Goal: Task Accomplishment & Management: Use online tool/utility

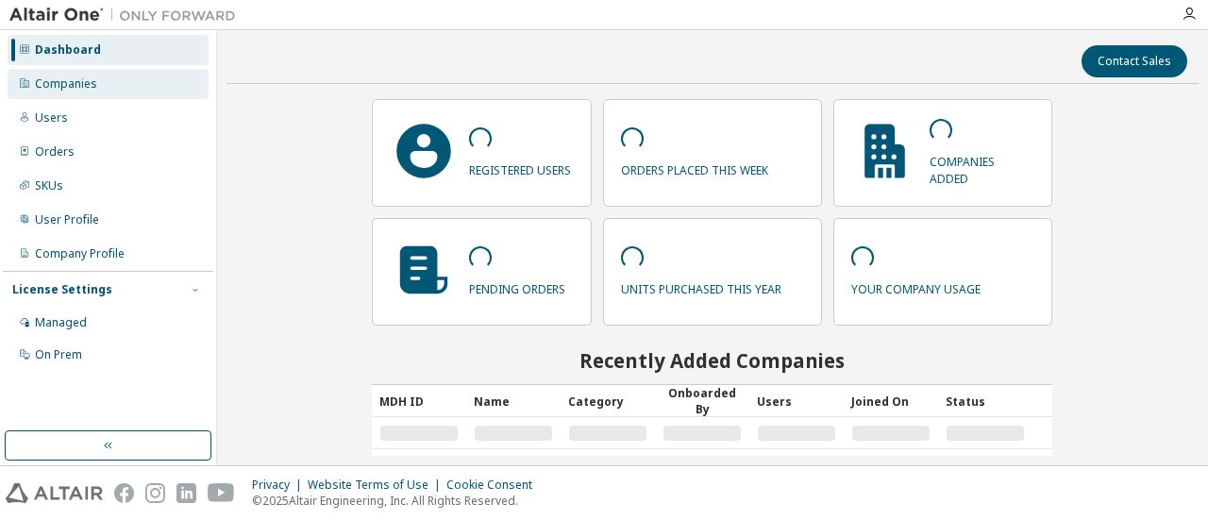
click at [110, 82] on div "Companies" at bounding box center [108, 84] width 201 height 30
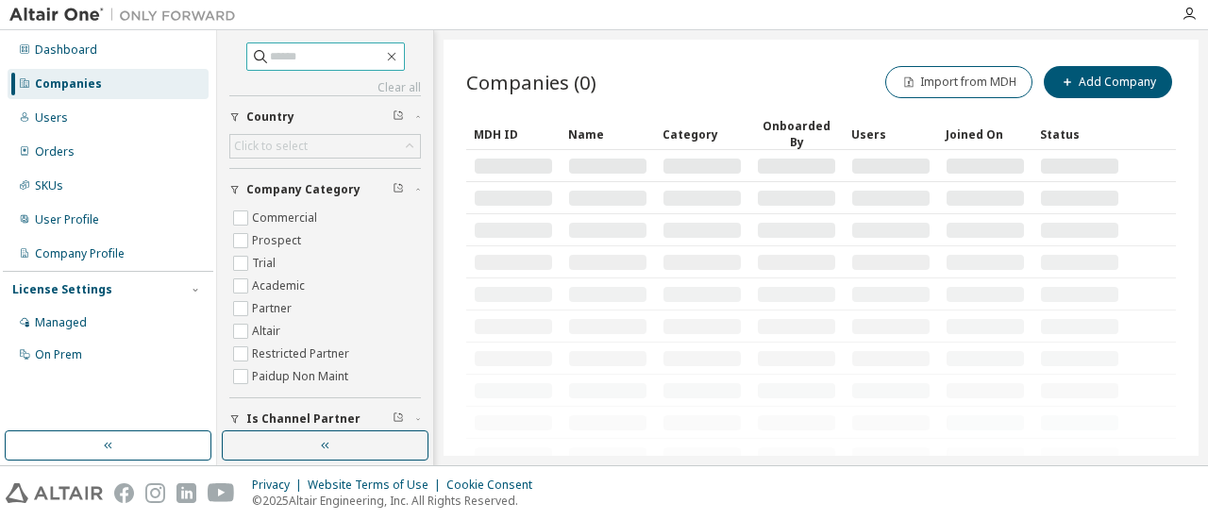
click at [278, 60] on input "text" at bounding box center [326, 56] width 113 height 19
type input "*****"
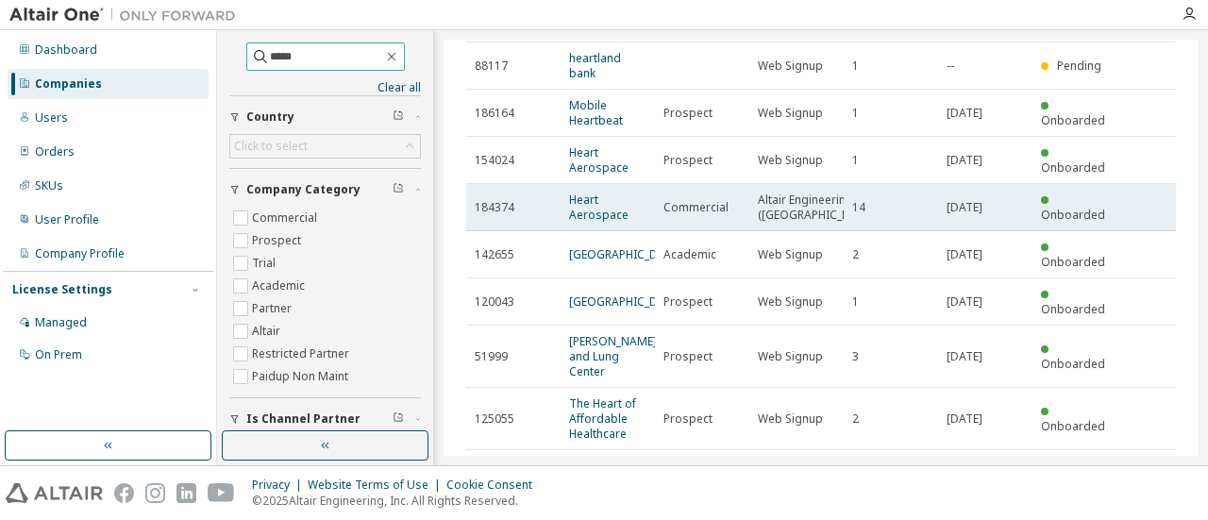
scroll to position [188, 0]
click at [588, 205] on link "Heart Aerospace" at bounding box center [598, 206] width 59 height 31
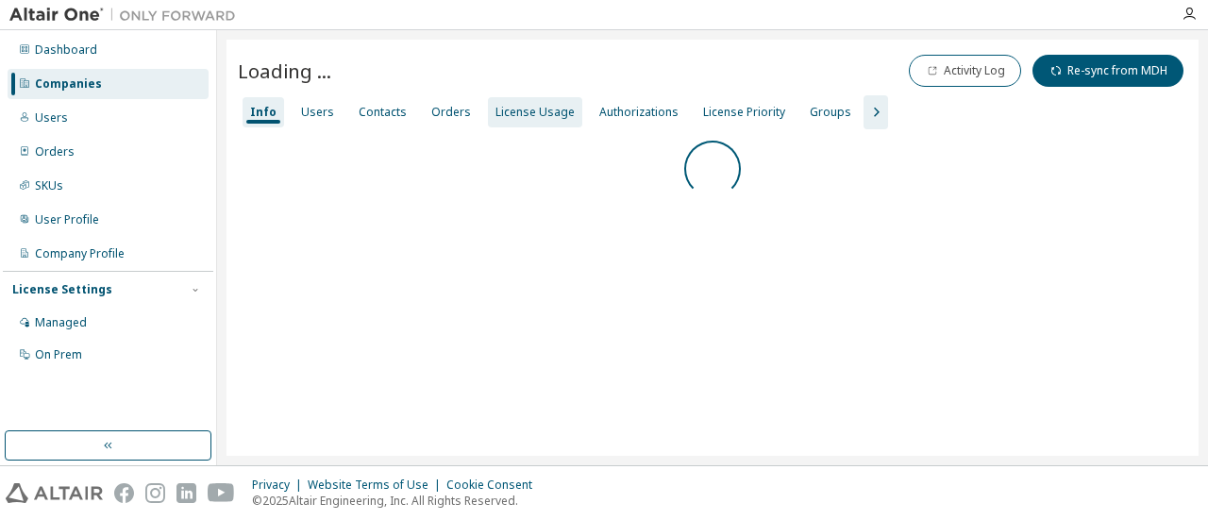
click at [546, 112] on div "License Usage" at bounding box center [535, 112] width 79 height 15
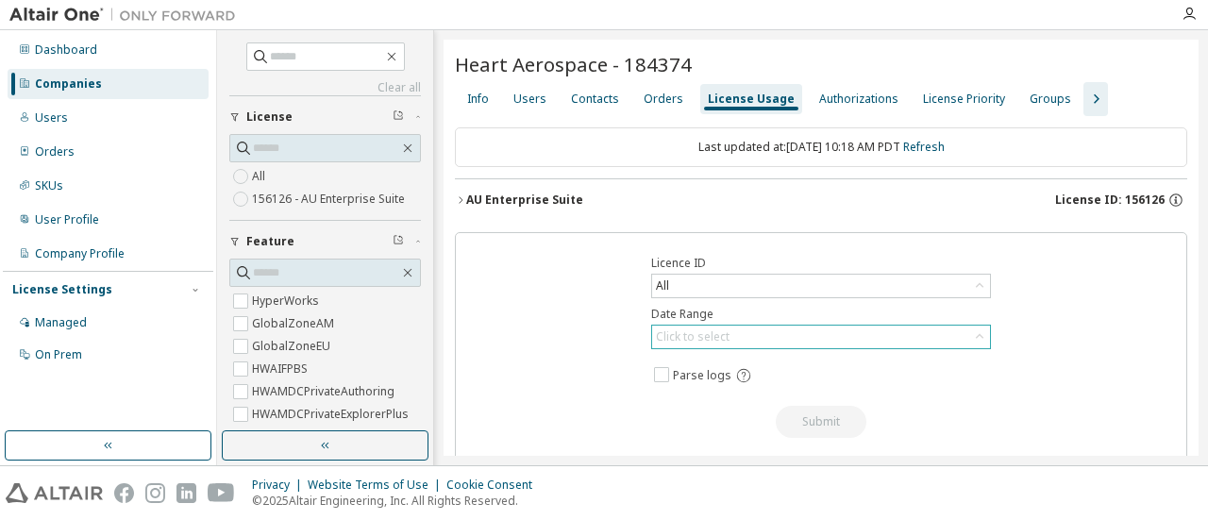
scroll to position [46, 0]
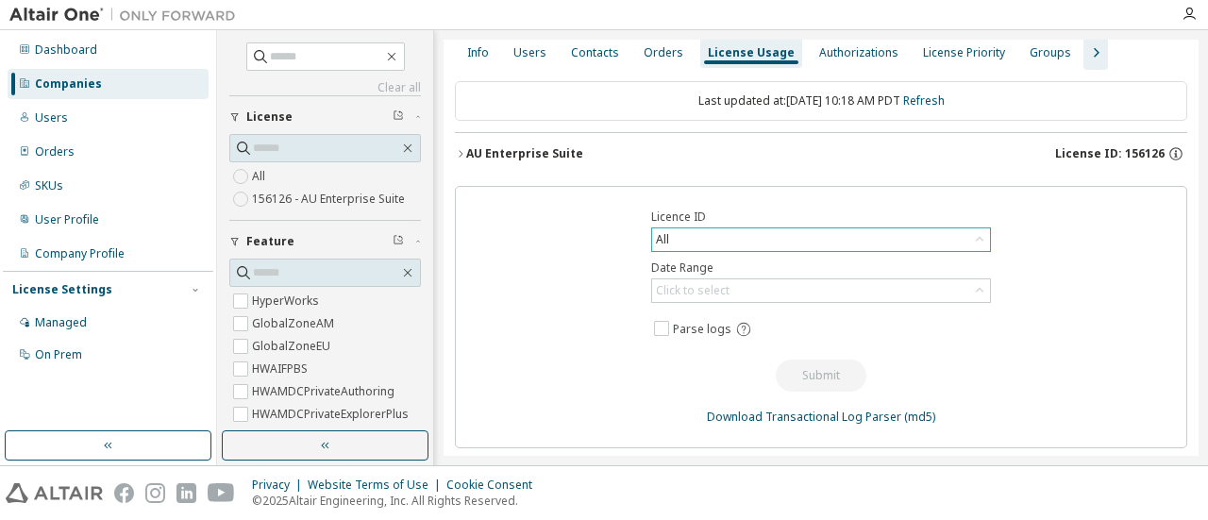
click at [725, 241] on div "All" at bounding box center [821, 239] width 338 height 23
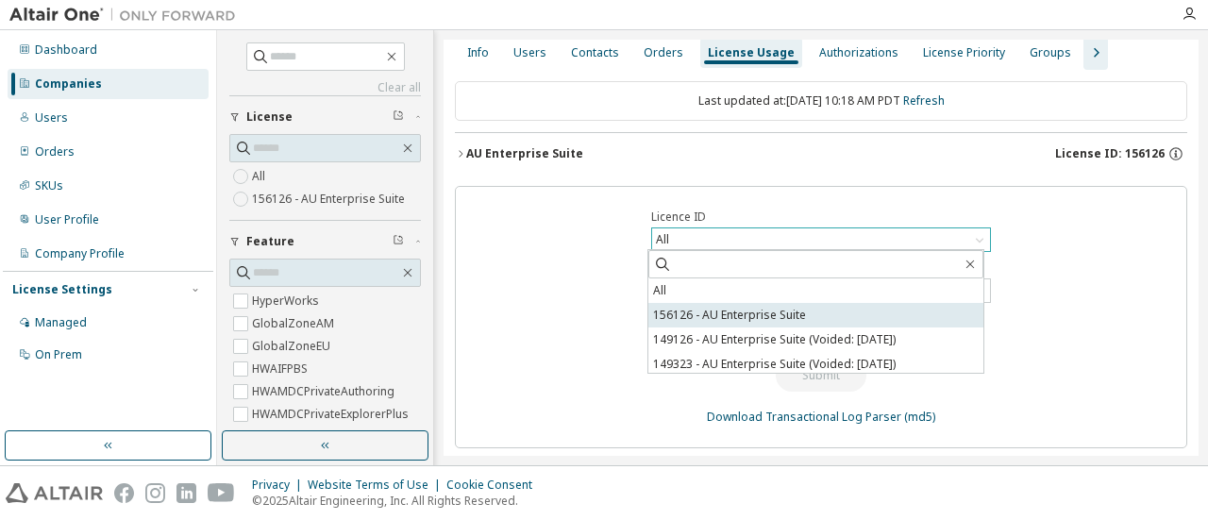
scroll to position [0, 0]
click at [738, 317] on li "156126 - AU Enterprise Suite" at bounding box center [816, 315] width 335 height 25
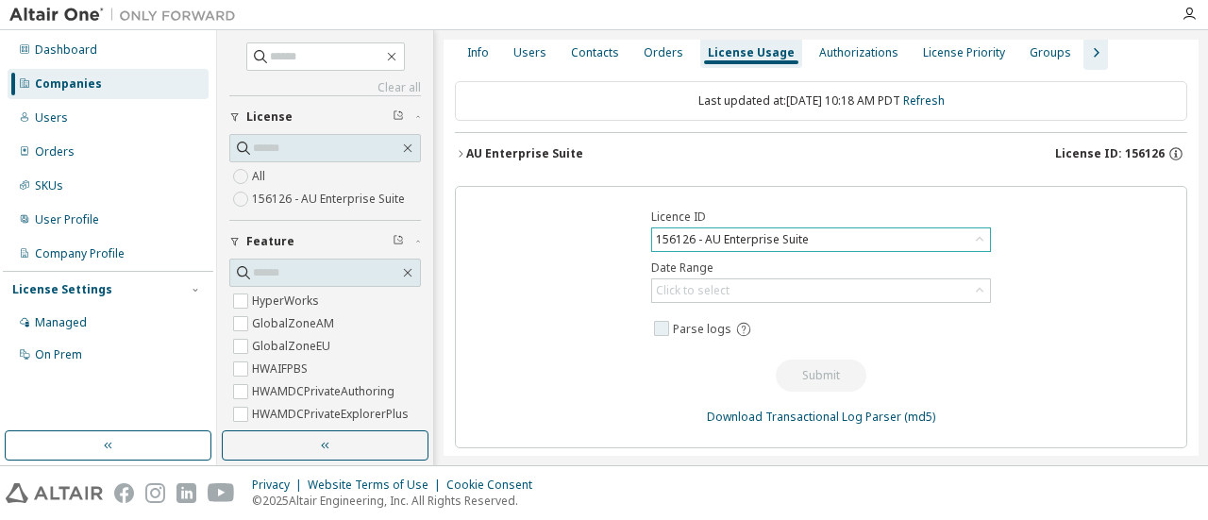
click at [885, 318] on span "Parse logs" at bounding box center [820, 329] width 340 height 25
click at [836, 288] on div "Click to select" at bounding box center [821, 290] width 338 height 23
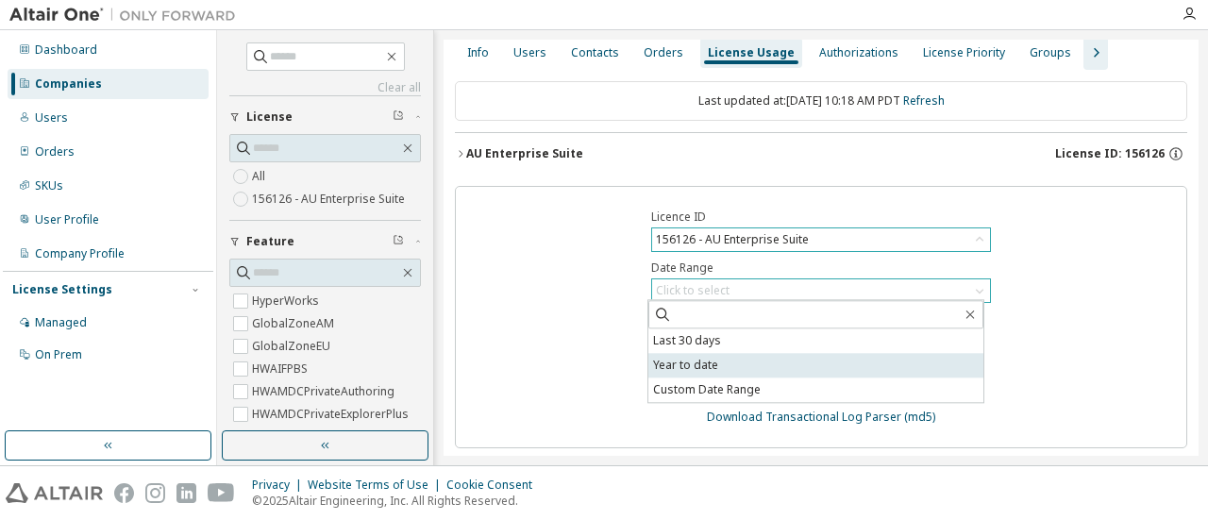
click at [796, 363] on li "Year to date" at bounding box center [816, 365] width 335 height 25
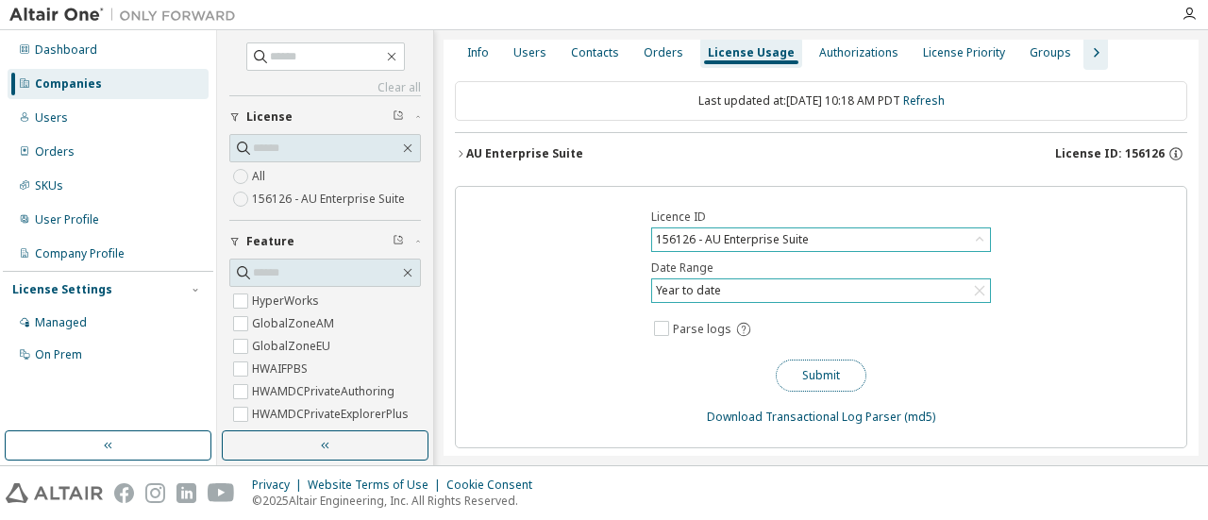
click at [802, 365] on button "Submit" at bounding box center [821, 376] width 91 height 32
click at [487, 158] on div "AU Enterprise Suite" at bounding box center [524, 153] width 117 height 15
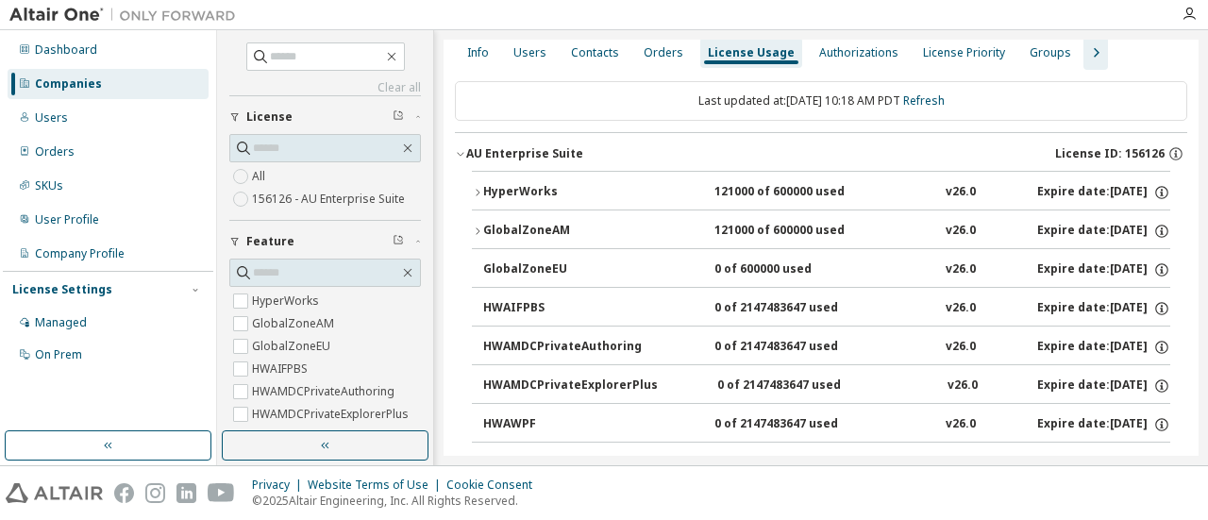
click at [476, 190] on icon "button" at bounding box center [477, 192] width 11 height 11
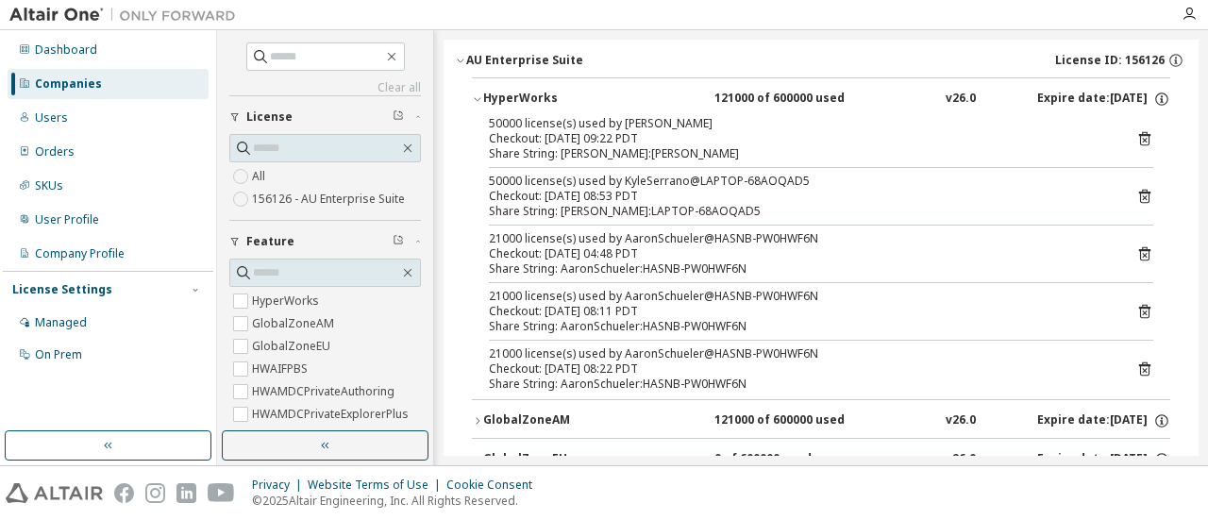
scroll to position [140, 0]
drag, startPoint x: 486, startPoint y: 124, endPoint x: 529, endPoint y: 126, distance: 42.5
click at [529, 126] on div "50000 license(s) used by YotamHaas@Yotam-Laptop Checkout: 2025-10-10 09:22 PDT …" at bounding box center [821, 257] width 699 height 283
click at [561, 124] on div "50000 license(s) used by YotamHaas@Yotam-Laptop" at bounding box center [798, 123] width 619 height 15
click at [500, 124] on div "50000 license(s) used by YotamHaas@Yotam-Laptop" at bounding box center [798, 123] width 619 height 15
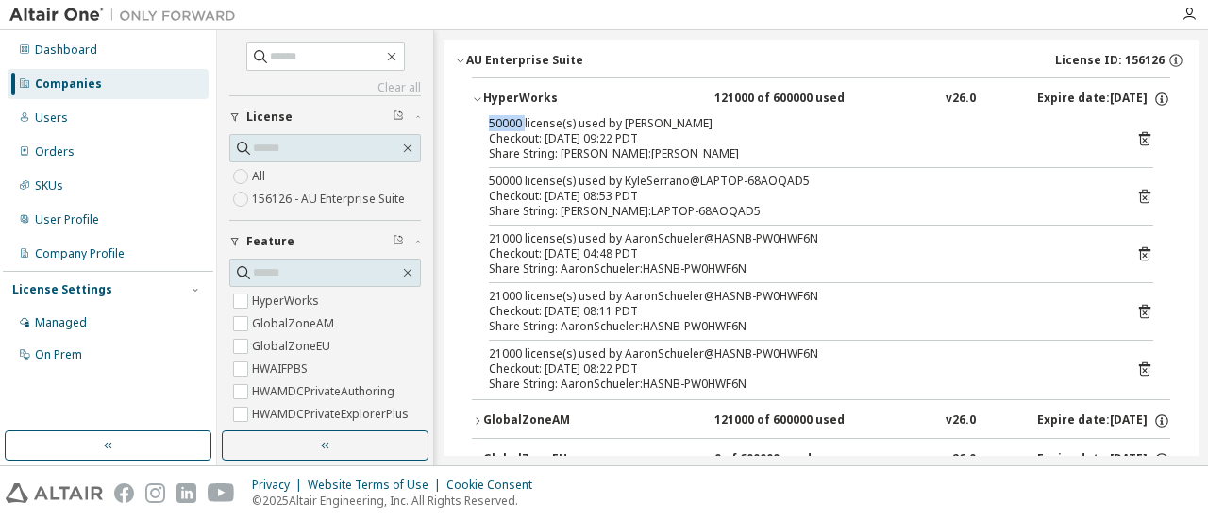
click at [500, 124] on div "50000 license(s) used by YotamHaas@Yotam-Laptop" at bounding box center [798, 123] width 619 height 15
click at [629, 162] on div "50000 license(s) used by YotamHaas@Yotam-Laptop Checkout: 2025-10-10 09:22 PDT …" at bounding box center [821, 257] width 699 height 283
drag, startPoint x: 512, startPoint y: 124, endPoint x: 497, endPoint y: 124, distance: 15.1
click at [497, 124] on div "50000 license(s) used by YotamHaas@Yotam-Laptop" at bounding box center [798, 123] width 619 height 15
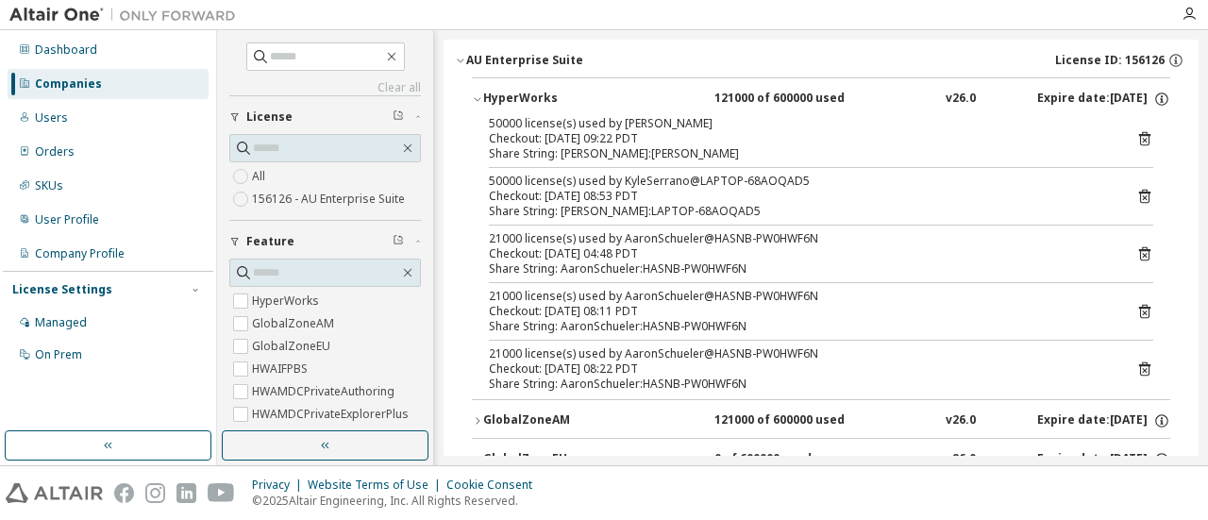
click at [490, 124] on div "50000 license(s) used by YotamHaas@Yotam-Laptop" at bounding box center [798, 123] width 619 height 15
drag, startPoint x: 490, startPoint y: 124, endPoint x: 561, endPoint y: 124, distance: 70.8
click at [561, 124] on div "50000 license(s) used by YotamHaas@Yotam-Laptop" at bounding box center [798, 123] width 619 height 15
click at [561, 126] on div "50000 license(s) used by YotamHaas@Yotam-Laptop" at bounding box center [798, 123] width 619 height 15
drag, startPoint x: 490, startPoint y: 178, endPoint x: 663, endPoint y: 187, distance: 173.0
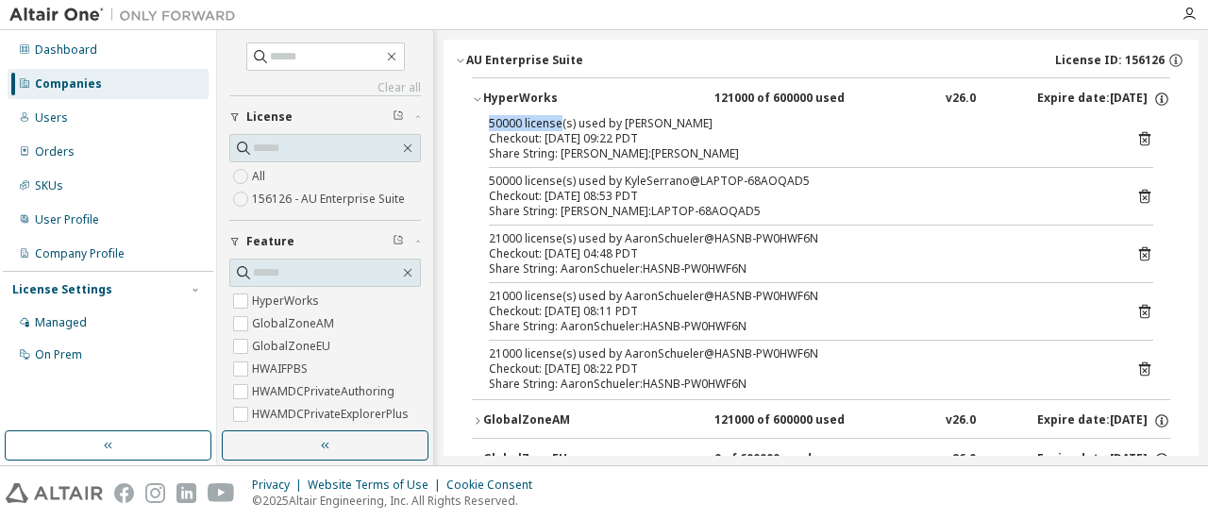
click at [663, 187] on div "50000 license(s) used by KyleSerrano@LAPTOP-68AOQAD5 Checkout: 2025-10-10 08:53…" at bounding box center [798, 189] width 619 height 30
click at [663, 186] on div "50000 license(s) used by KyleSerrano@LAPTOP-68AOQAD5" at bounding box center [798, 181] width 619 height 15
click at [516, 237] on div "21000 license(s) used by AaronSchueler@HASNB-PW0HWF6N" at bounding box center [798, 238] width 619 height 15
click at [507, 292] on div "21000 license(s) used by AaronSchueler@HASNB-PW0HWF6N" at bounding box center [798, 296] width 619 height 15
drag, startPoint x: 634, startPoint y: 351, endPoint x: 701, endPoint y: 352, distance: 67.0
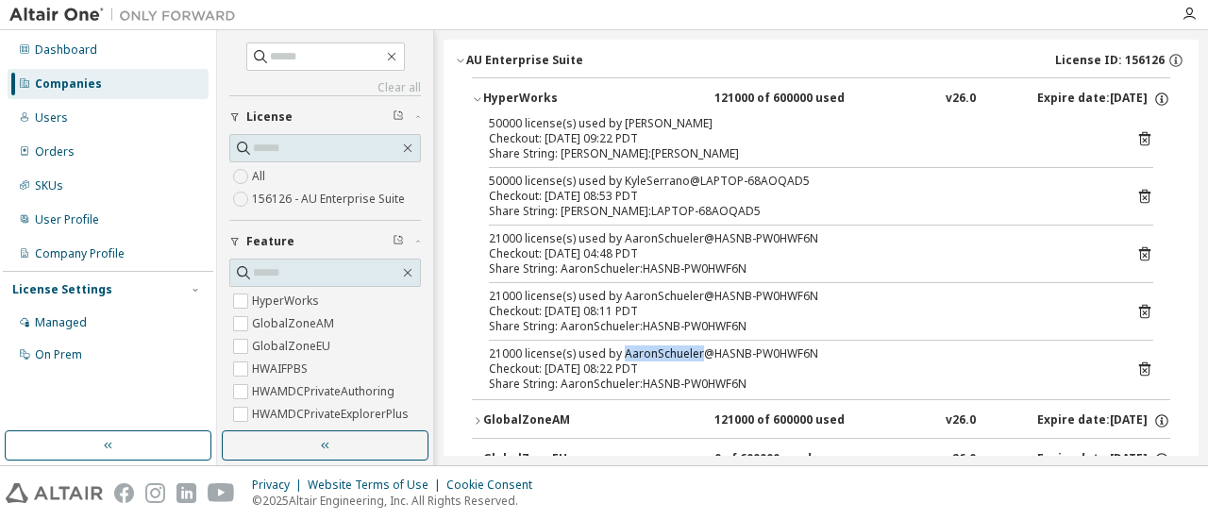
click at [701, 352] on div "21000 license(s) used by AaronSchueler@HASNB-PW0HWF6N" at bounding box center [798, 353] width 619 height 15
drag, startPoint x: 618, startPoint y: 182, endPoint x: 644, endPoint y: 134, distance: 54.5
click at [682, 178] on div "50000 license(s) used by KyleSerrano@LAPTOP-68AOQAD5" at bounding box center [798, 181] width 619 height 15
drag, startPoint x: 617, startPoint y: 116, endPoint x: 682, endPoint y: 118, distance: 64.2
click at [682, 118] on div "50000 license(s) used by YotamHaas@Yotam-Laptop" at bounding box center [798, 123] width 619 height 15
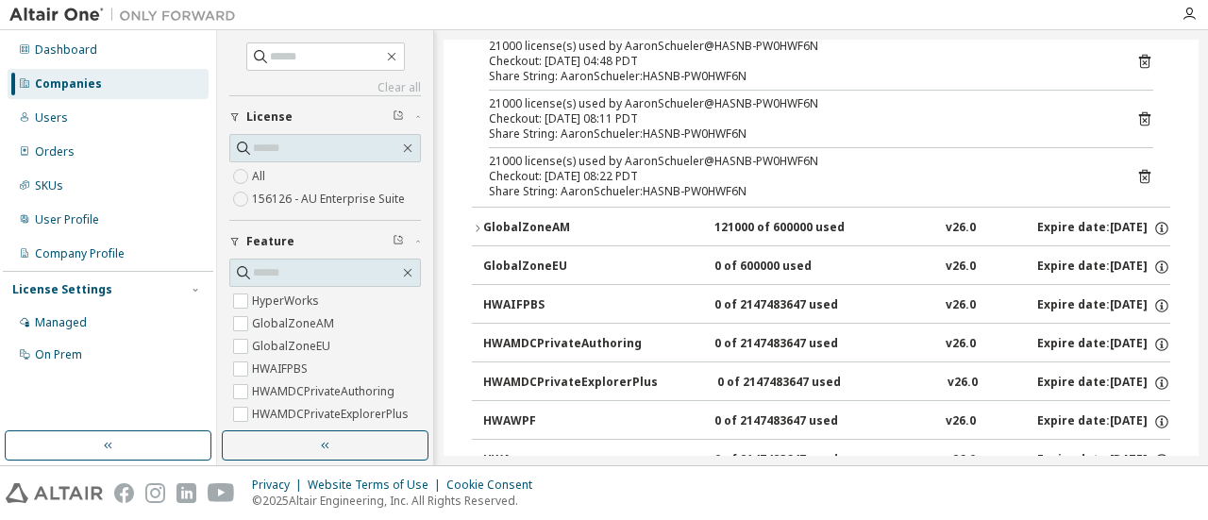
scroll to position [0, 0]
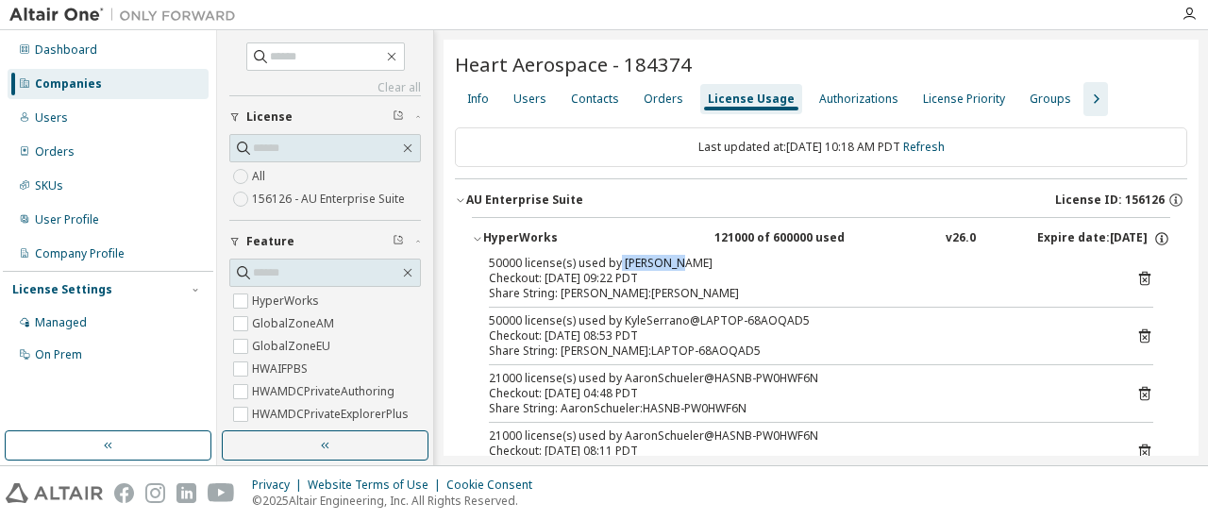
drag, startPoint x: 476, startPoint y: 241, endPoint x: 480, endPoint y: 229, distance: 11.9
click at [477, 241] on icon "button" at bounding box center [477, 238] width 11 height 11
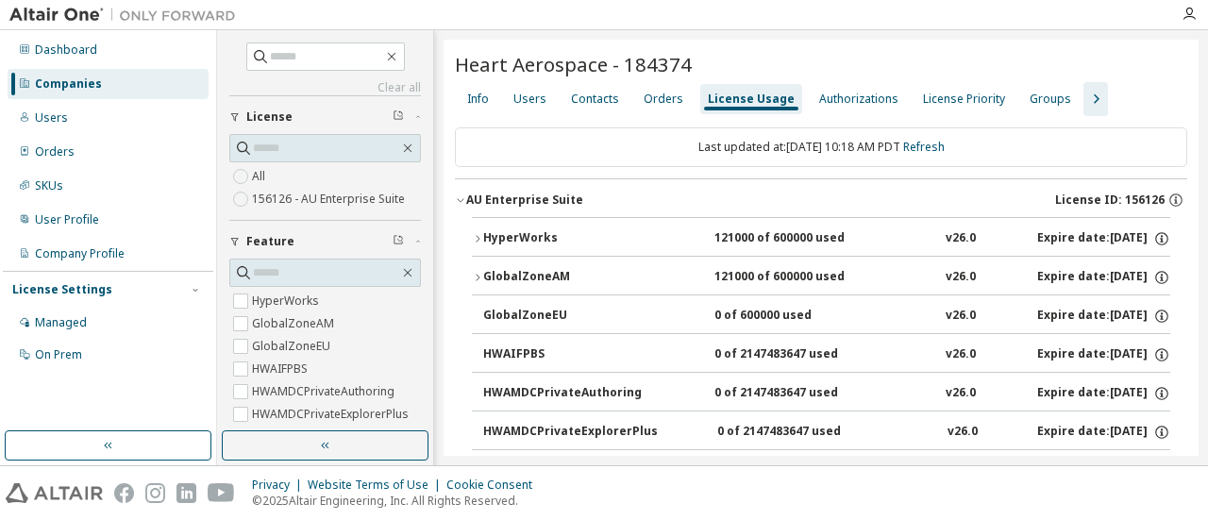
click at [463, 202] on icon "button" at bounding box center [460, 199] width 11 height 11
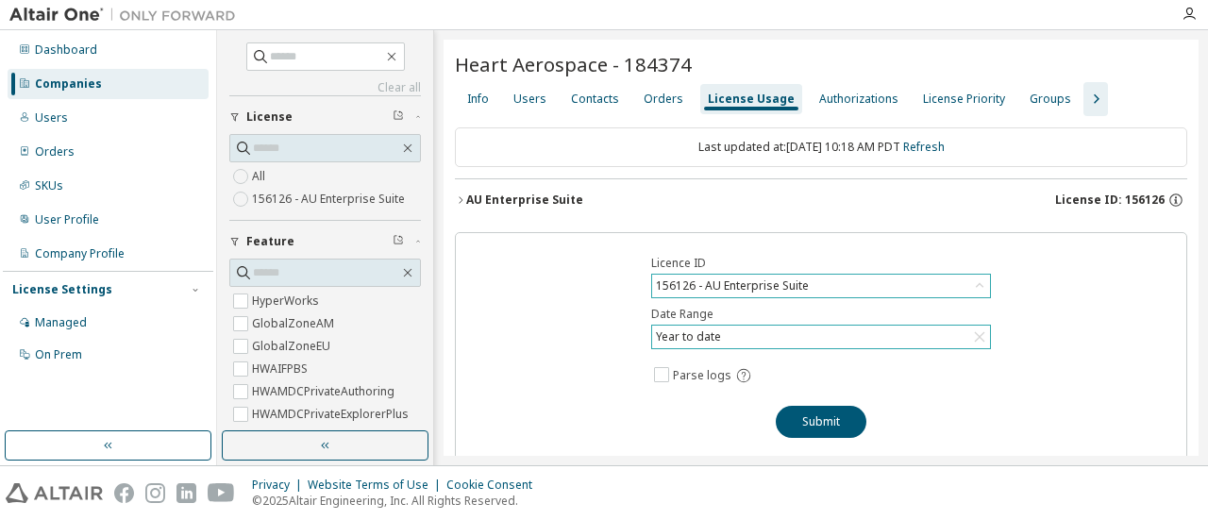
click at [463, 196] on icon "button" at bounding box center [460, 199] width 11 height 11
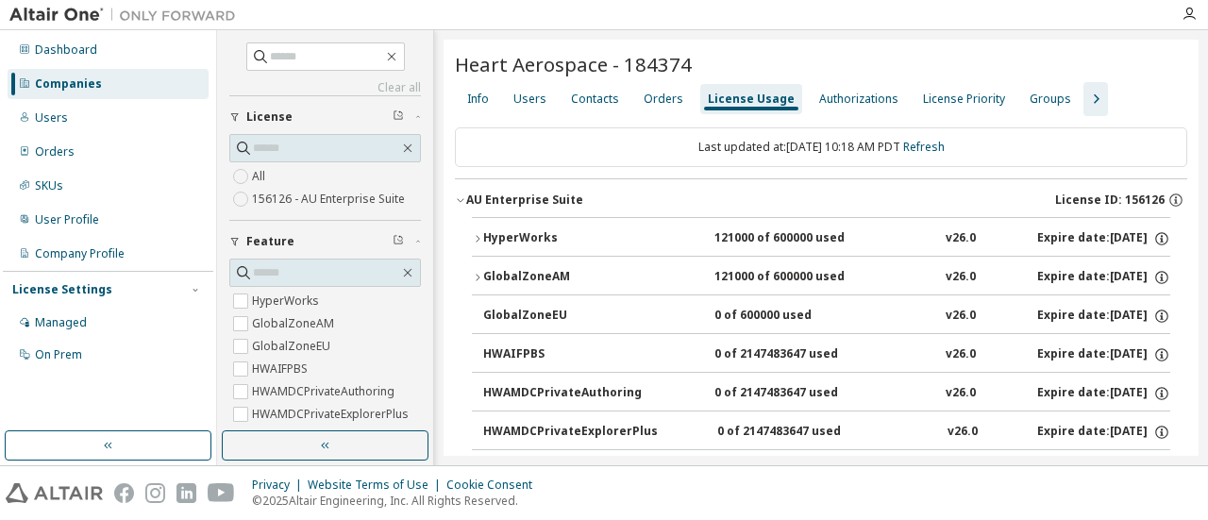
click at [457, 205] on icon "button" at bounding box center [460, 199] width 11 height 11
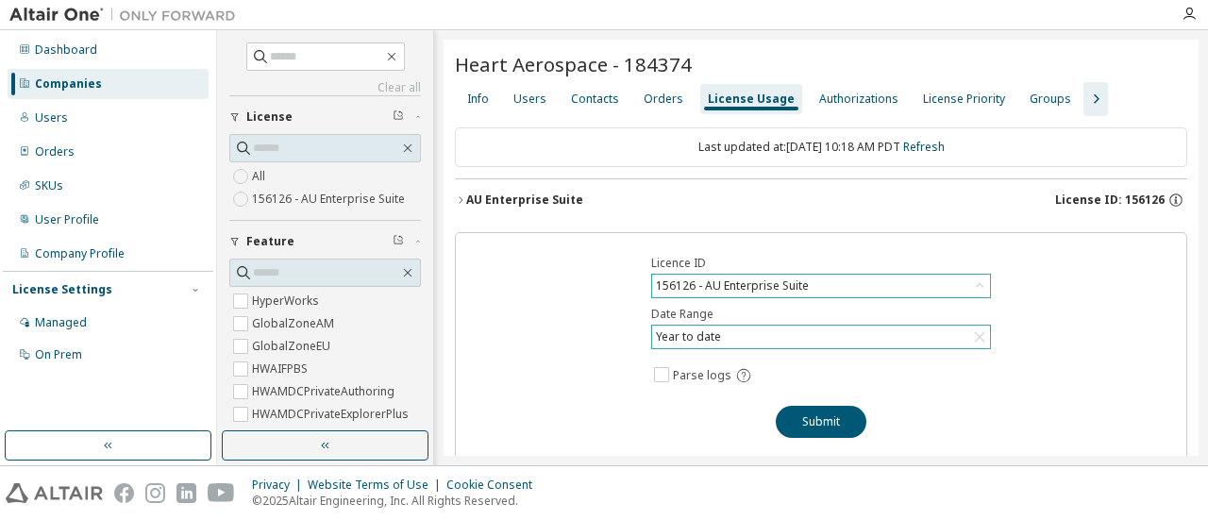
click at [461, 203] on icon "button" at bounding box center [460, 199] width 11 height 11
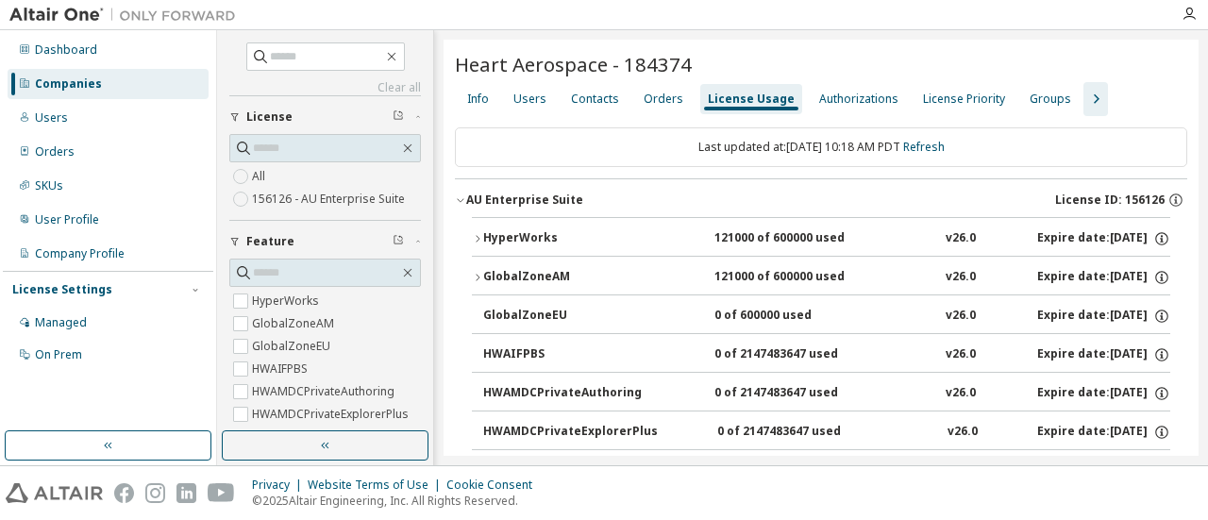
click at [461, 203] on icon "button" at bounding box center [460, 199] width 11 height 11
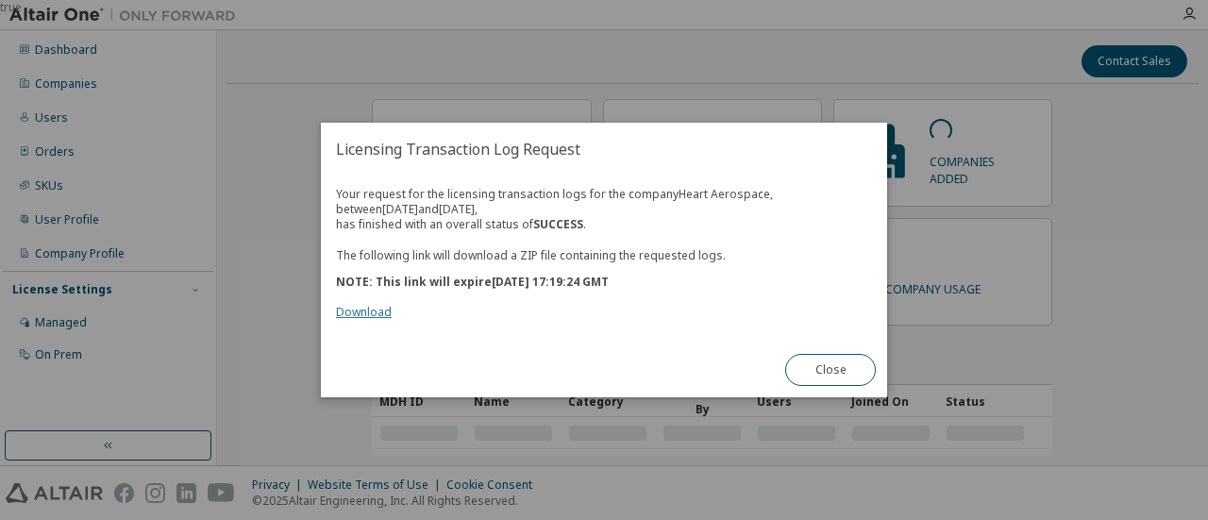
click at [349, 314] on link "Download" at bounding box center [364, 312] width 56 height 16
